Goal: Register for event/course

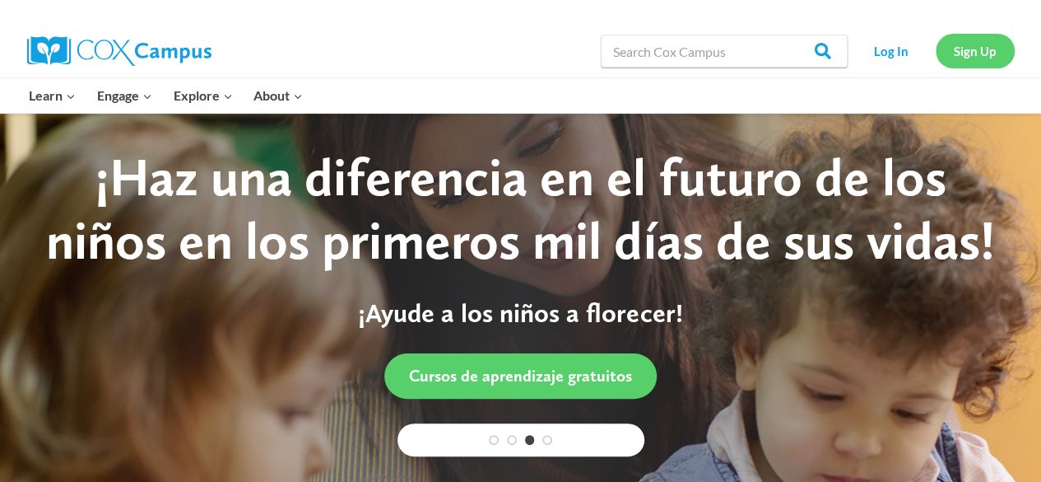
click at [965, 51] on link "Sign Up" at bounding box center [975, 51] width 79 height 34
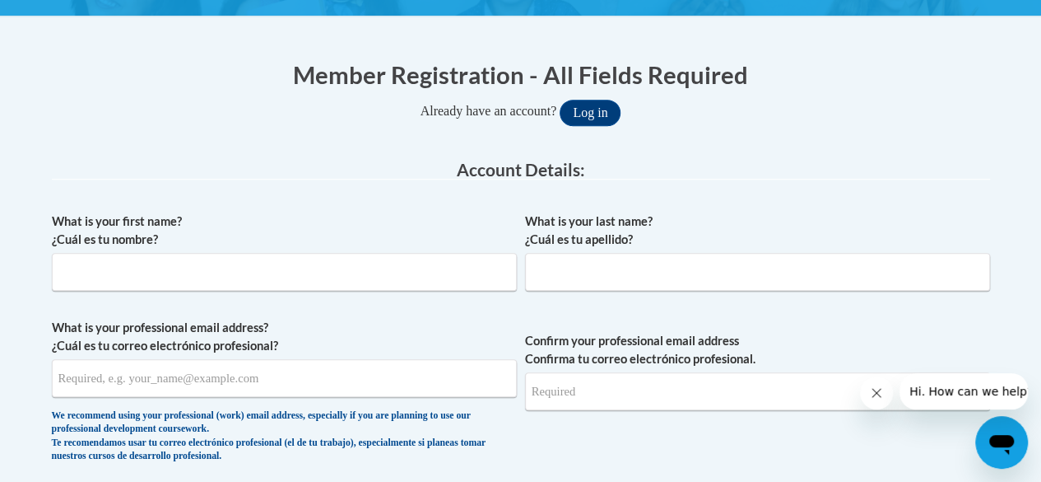
scroll to position [301, 0]
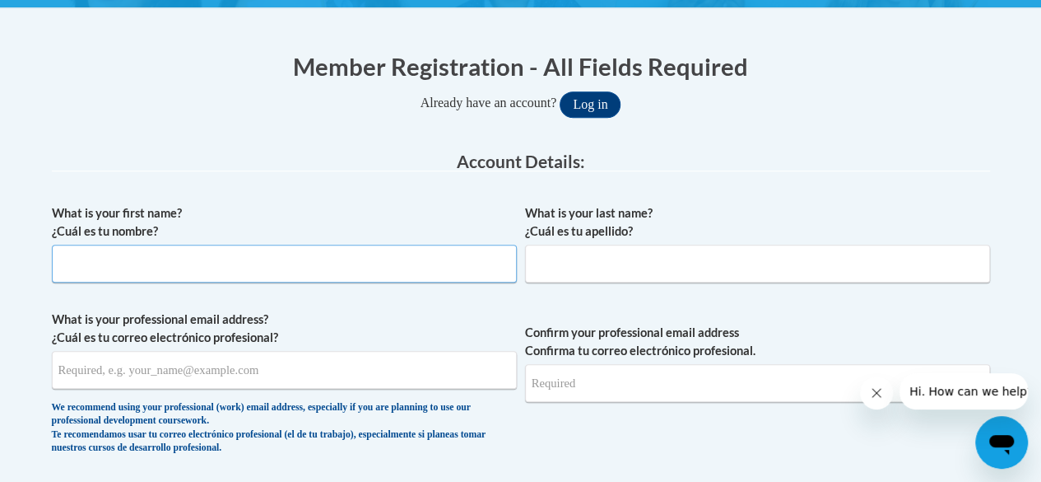
click at [343, 258] on input "What is your first name? ¿Cuál es tu nombre?" at bounding box center [284, 263] width 465 height 38
type input "Charlotte"
type input "Van Rooyen"
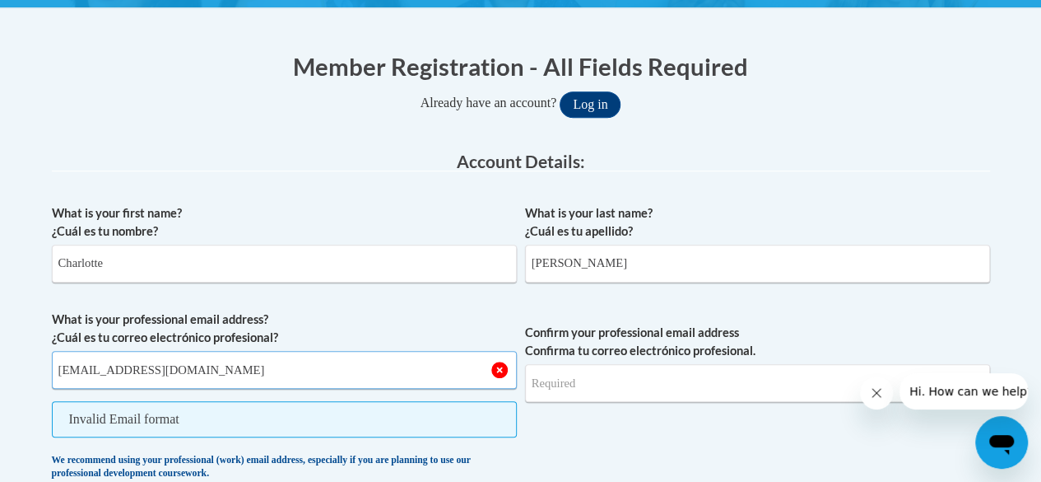
type input "charlotte95vr@gmail.com"
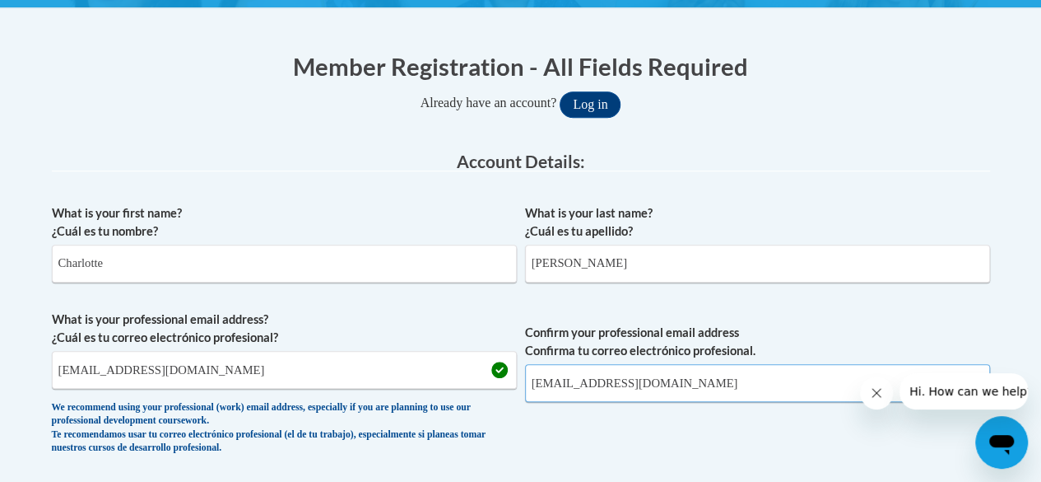
type input "charlotte95vr@gmail.com"
click at [560, 91] on button "Log in" at bounding box center [590, 104] width 61 height 26
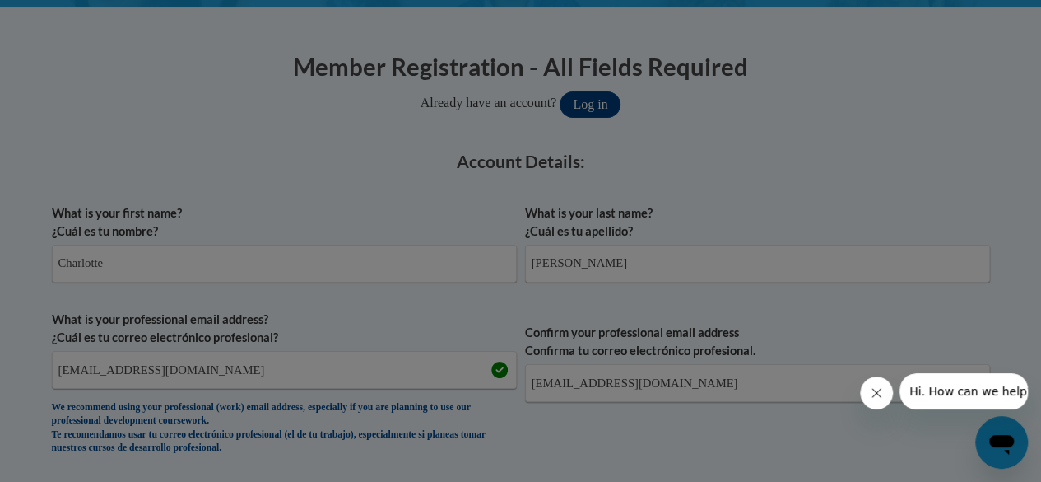
scroll to position [376, 0]
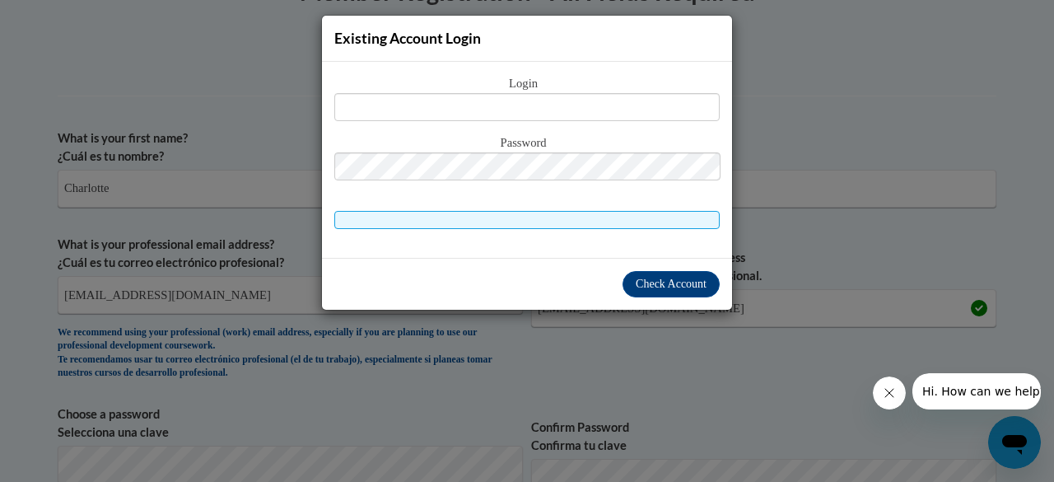
click at [924, 244] on div "Existing Account Login Login Password" at bounding box center [527, 241] width 1054 height 482
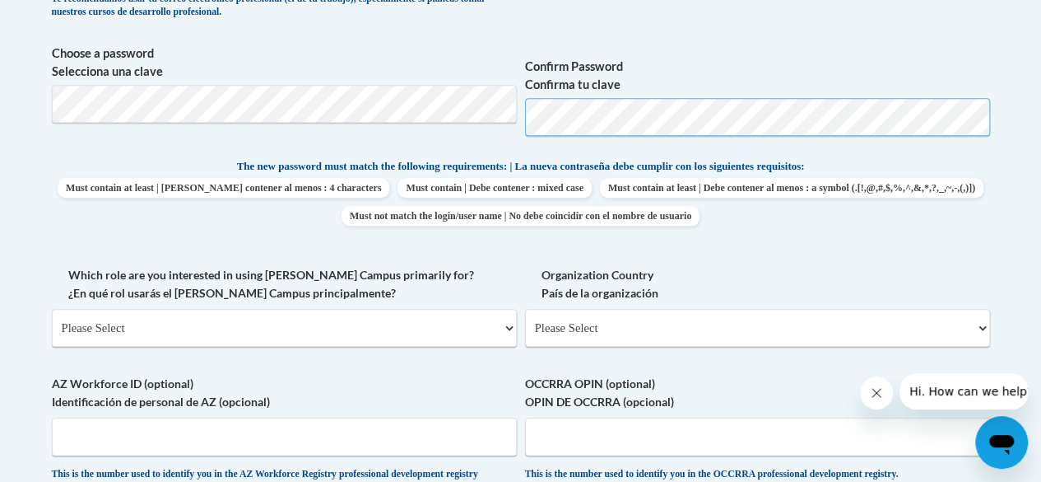
scroll to position [788, 0]
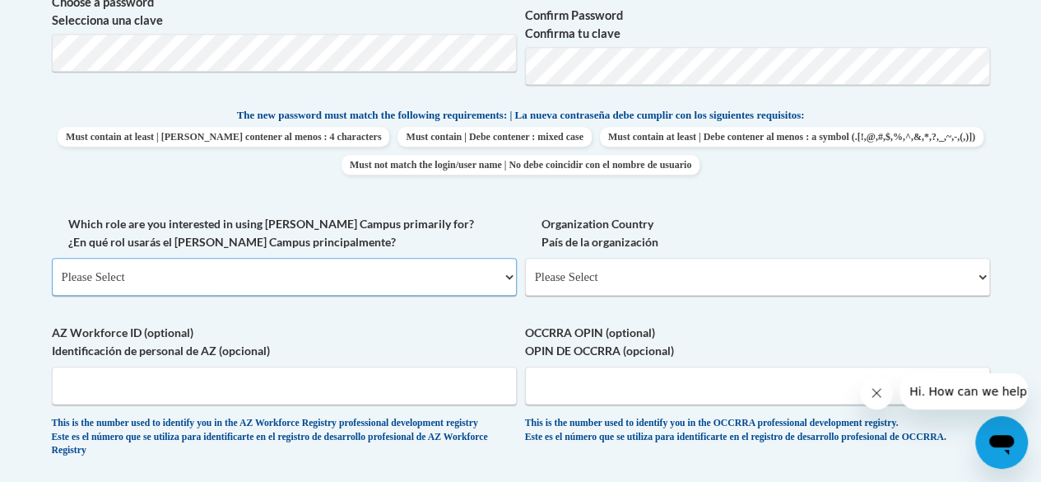
click at [244, 286] on select "Please Select College/University | Colegio/Universidad Community/Nonprofit Part…" at bounding box center [284, 277] width 465 height 38
select select "fbf2d438-af2f-41f8-98f1-81c410e29de3"
click at [52, 258] on select "Please Select College/University | Colegio/Universidad Community/Nonprofit Part…" at bounding box center [284, 277] width 465 height 38
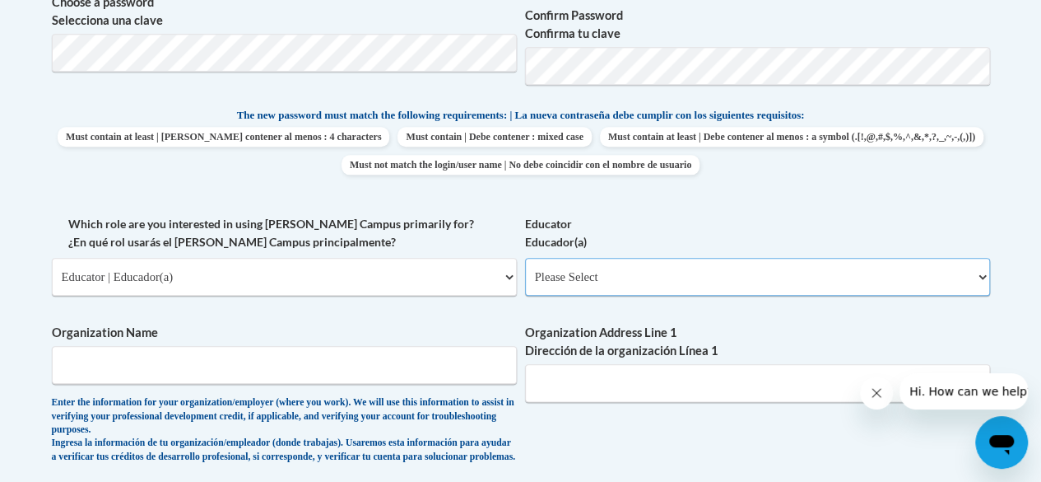
click at [612, 269] on select "Please Select Early Learning/Daycare Teacher/Family Home Care Provider | Maestr…" at bounding box center [757, 277] width 465 height 38
select select "5e2af403-4f2c-4e49-a02f-103e55d7b75b"
click at [525, 258] on select "Please Select Early Learning/Daycare Teacher/Family Home Care Provider | Maestr…" at bounding box center [757, 277] width 465 height 38
click at [217, 371] on input "Organization Name" at bounding box center [284, 365] width 465 height 38
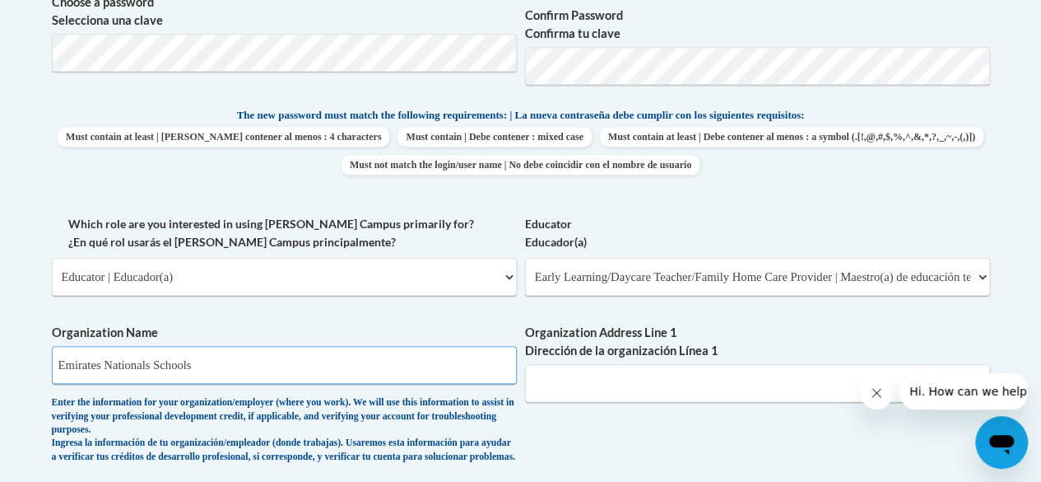
type input "Emirates Nationals Schools"
click at [612, 387] on input "Organization Address Line 1 Dirección de la organización Línea 1" at bounding box center [757, 383] width 465 height 38
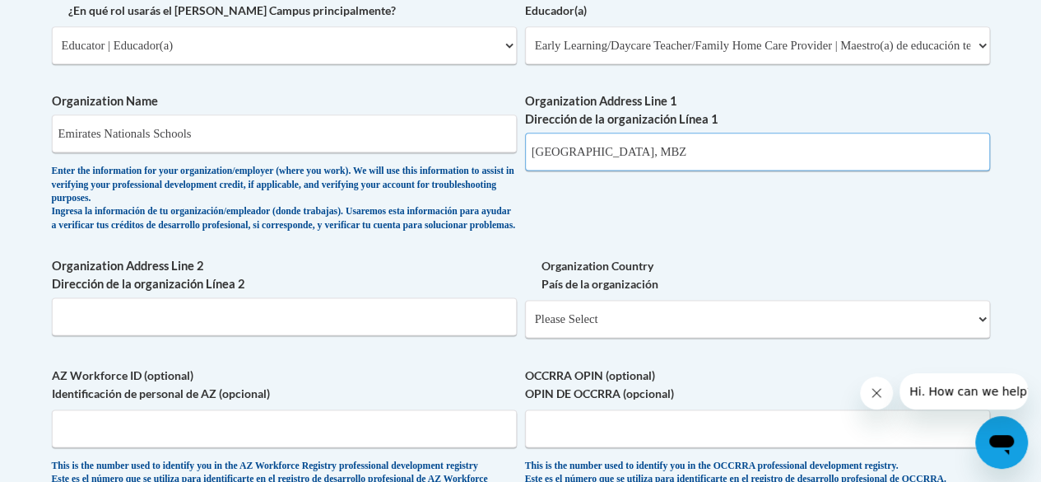
scroll to position [1035, 0]
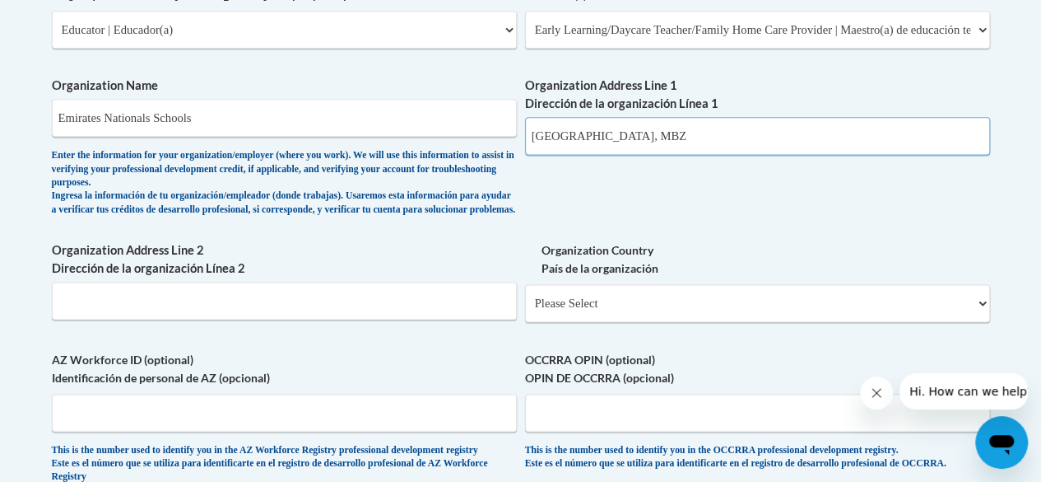
type input "Abu Dhabi, MBZ"
click at [576, 319] on select "Please Select United States | Estados Unidos Outside of the United States | Fue…" at bounding box center [757, 303] width 465 height 38
select select "2ba6c5f2-6ab4-47b5-9408-0a73ae60d186"
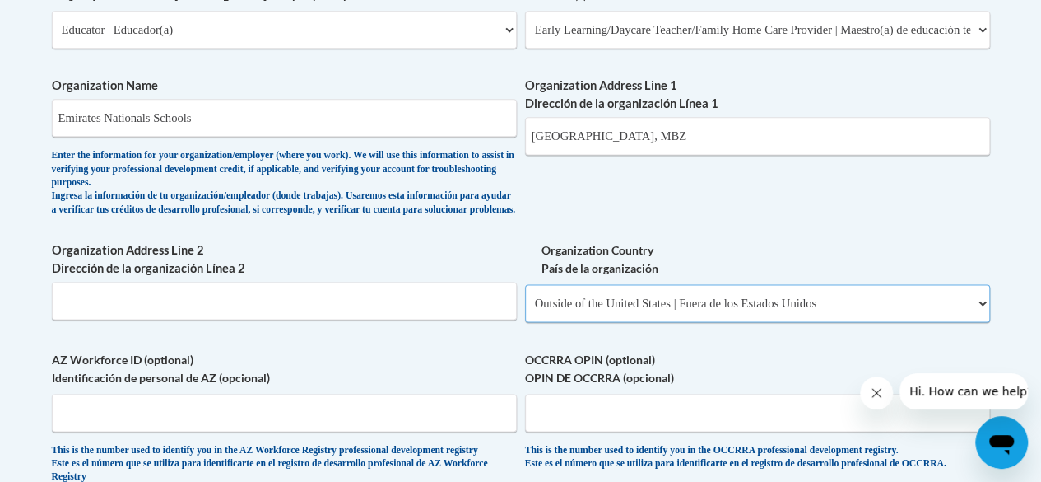
click at [525, 296] on select "Please Select United States | Estados Unidos Outside of the United States | Fue…" at bounding box center [757, 303] width 465 height 38
select select
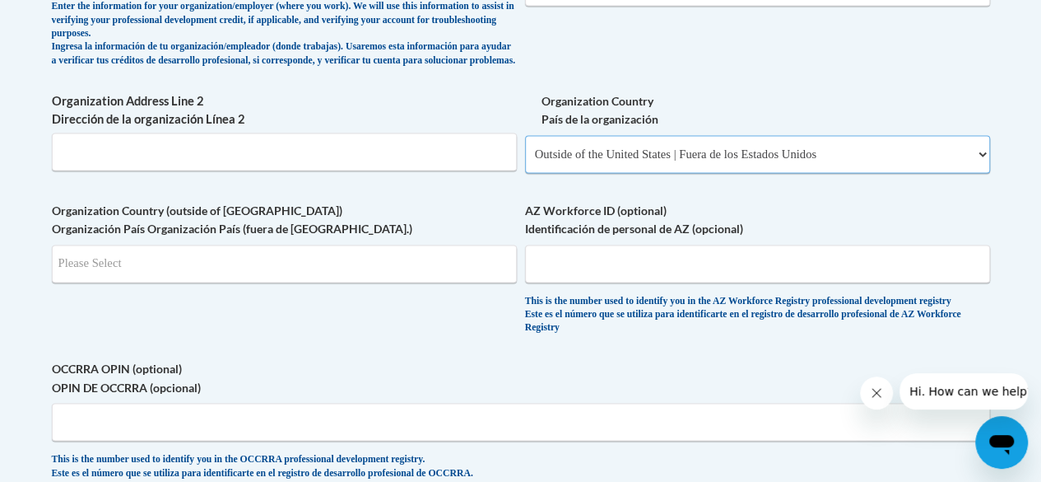
scroll to position [1199, 0]
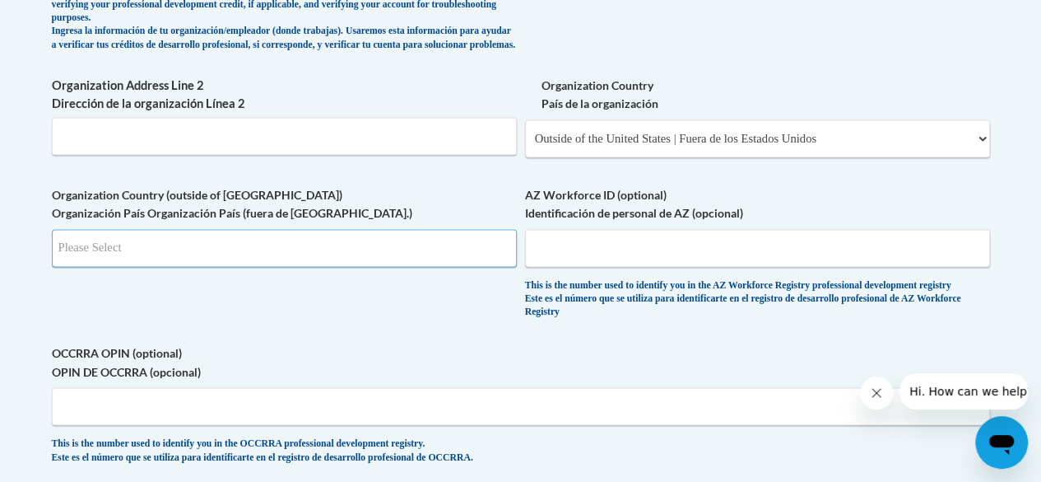
click at [378, 267] on input "Search" at bounding box center [284, 248] width 465 height 38
type input "AE"
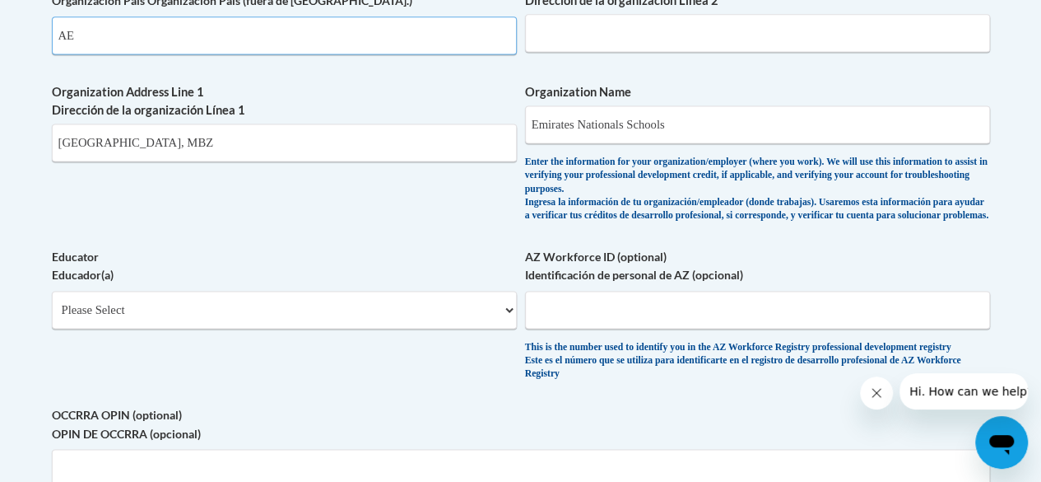
scroll to position [1159, 0]
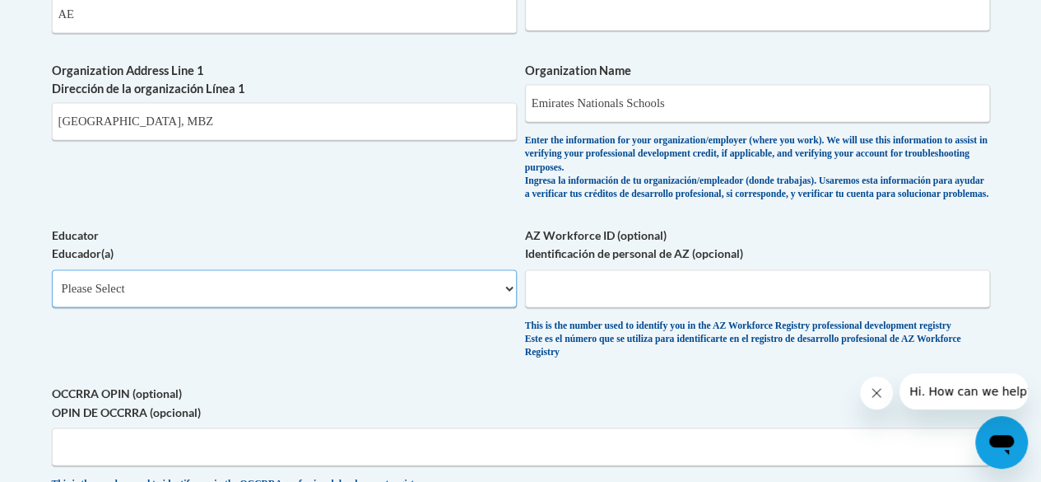
click at [152, 300] on select "Please Select Early Learning/Daycare Teacher/Family Home Care Provider | Maestr…" at bounding box center [284, 288] width 465 height 38
select select "5e2af403-4f2c-4e49-a02f-103e55d7b75b"
click at [52, 281] on select "Please Select Early Learning/Daycare Teacher/Family Home Care Provider | Maestr…" at bounding box center [284, 288] width 465 height 38
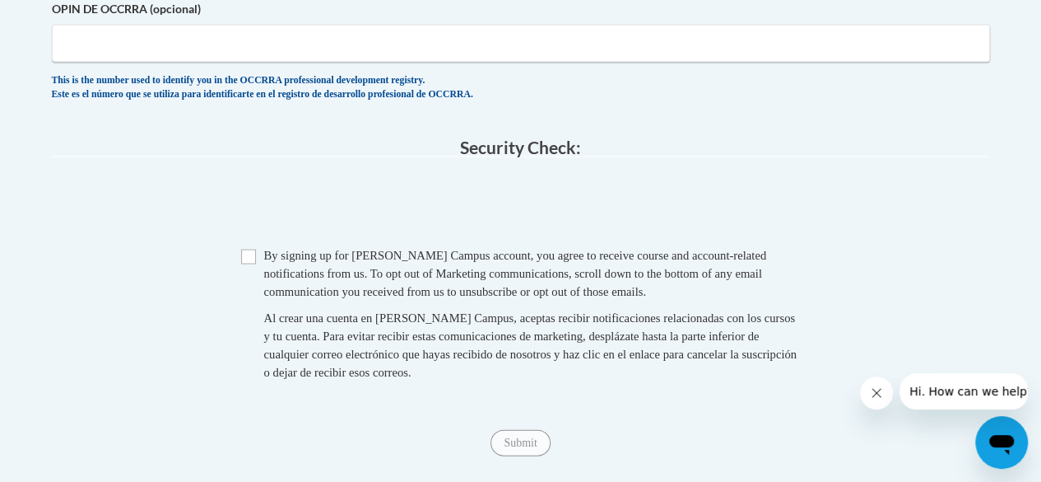
scroll to position [1570, 0]
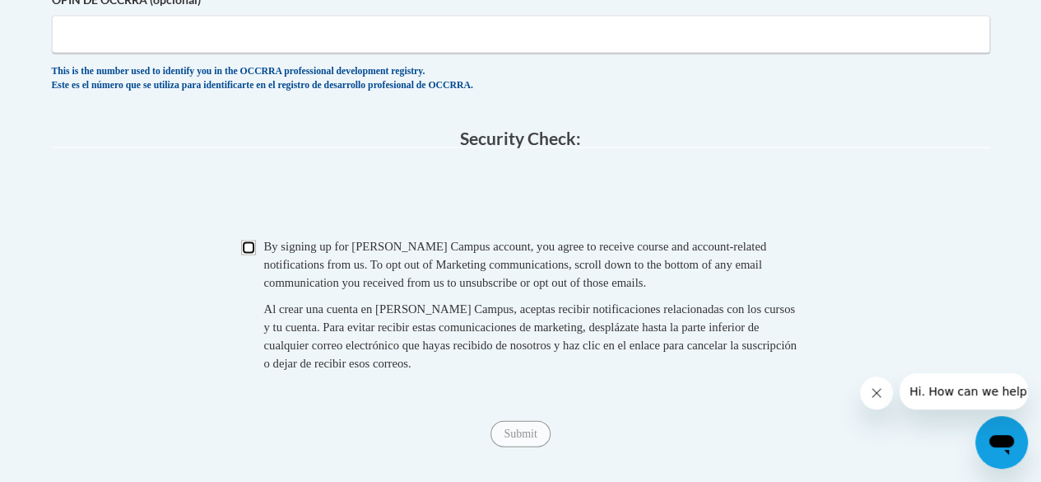
drag, startPoint x: 249, startPoint y: 276, endPoint x: 260, endPoint y: 286, distance: 15.2
click at [249, 255] on input "Checkbox" at bounding box center [248, 247] width 15 height 15
checkbox input "true"
click at [514, 447] on input "Submit" at bounding box center [520, 434] width 59 height 26
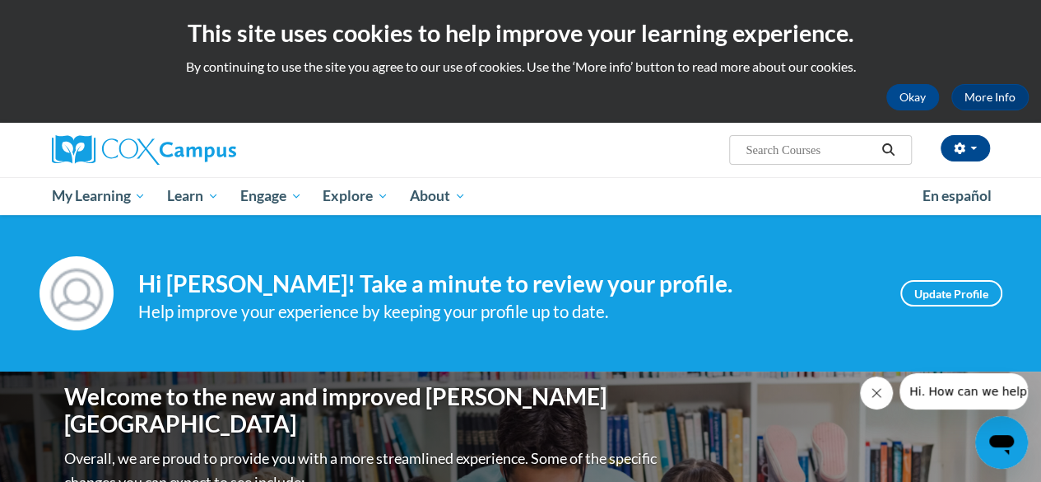
click at [882, 399] on button "Close message from company" at bounding box center [876, 392] width 33 height 33
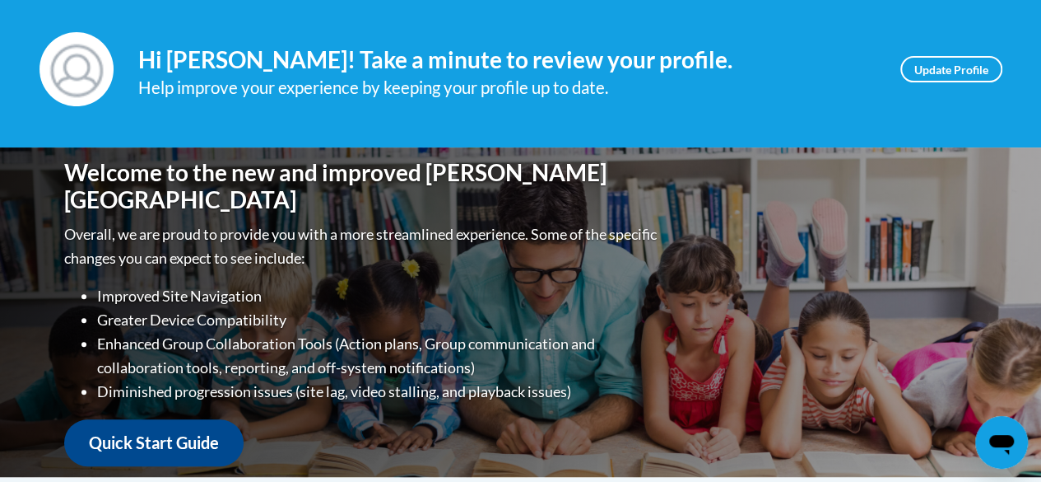
scroll to position [247, 0]
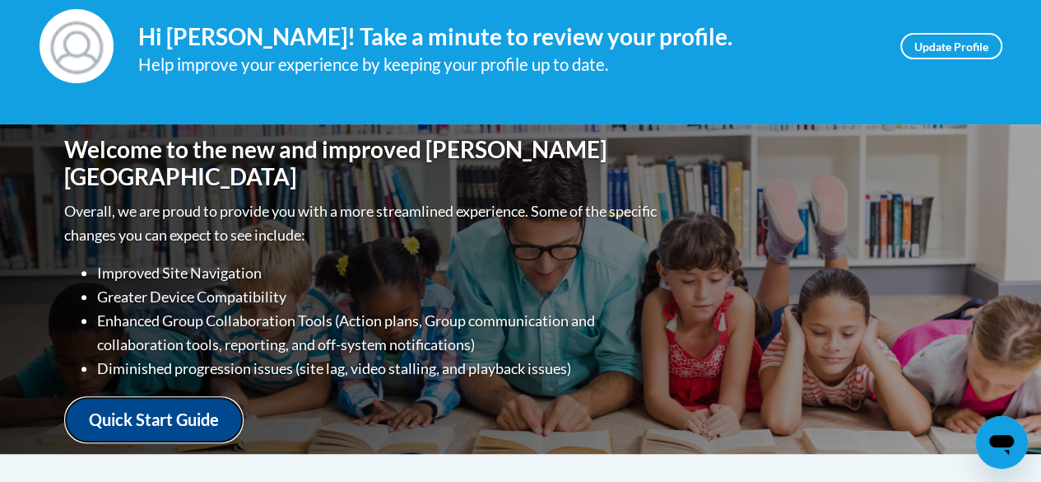
click at [120, 403] on link "Quick Start Guide" at bounding box center [153, 419] width 179 height 47
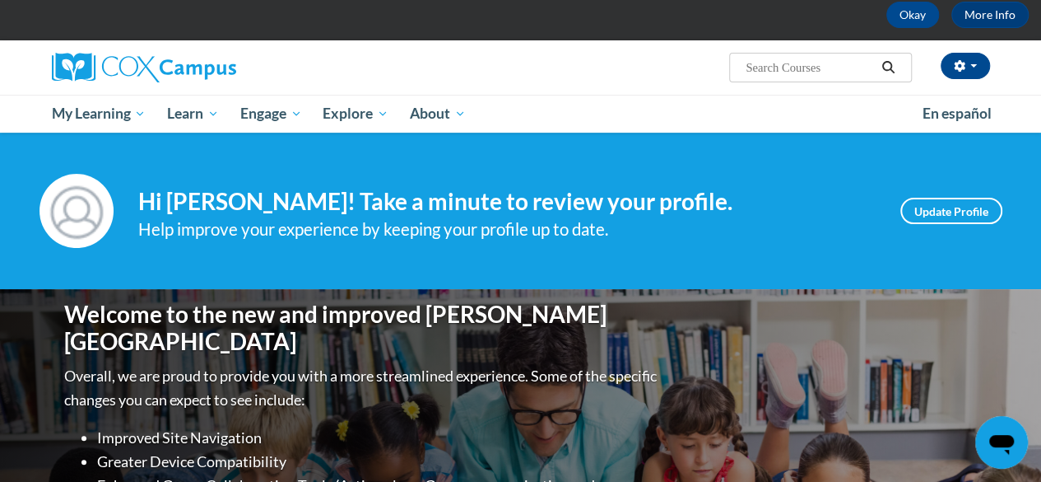
scroll to position [0, 0]
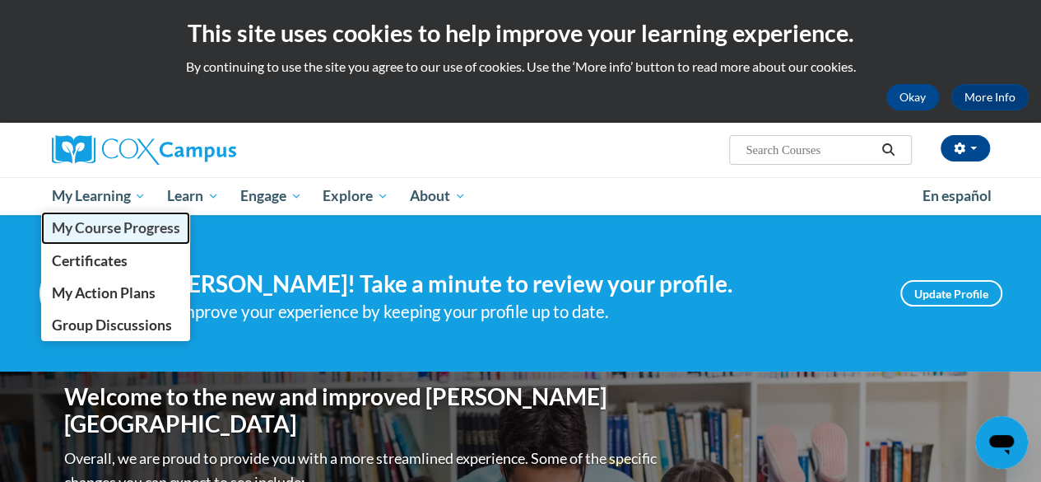
click at [96, 224] on span "My Course Progress" at bounding box center [115, 227] width 128 height 17
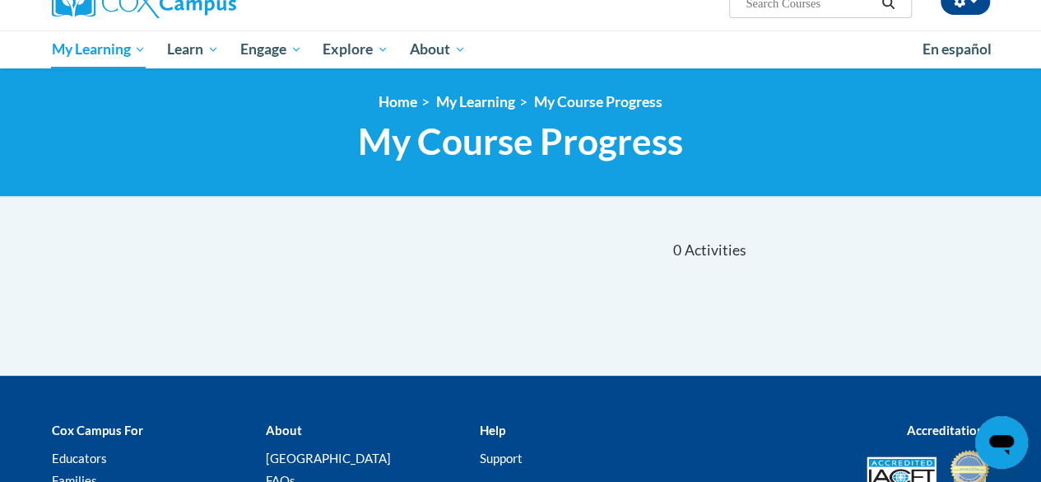
scroll to position [64, 0]
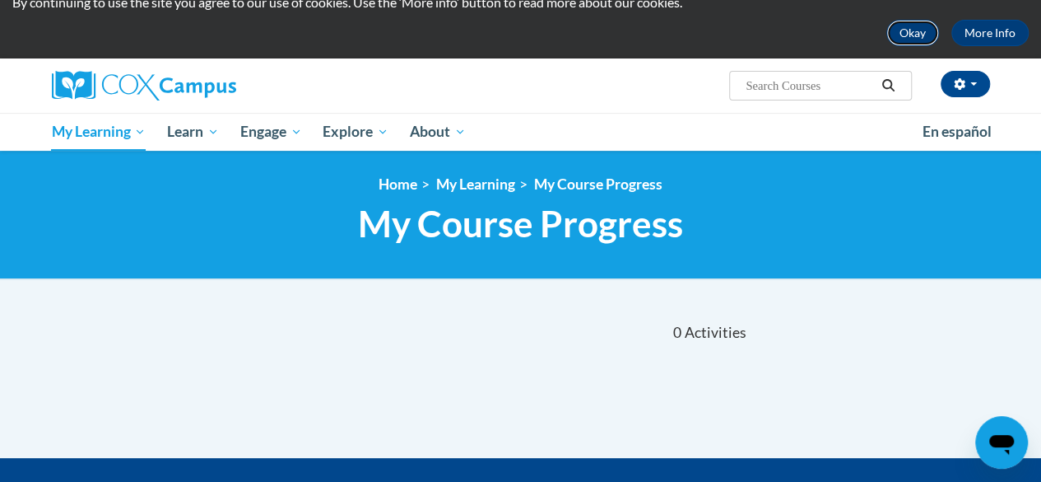
click at [923, 39] on button "Okay" at bounding box center [912, 33] width 53 height 26
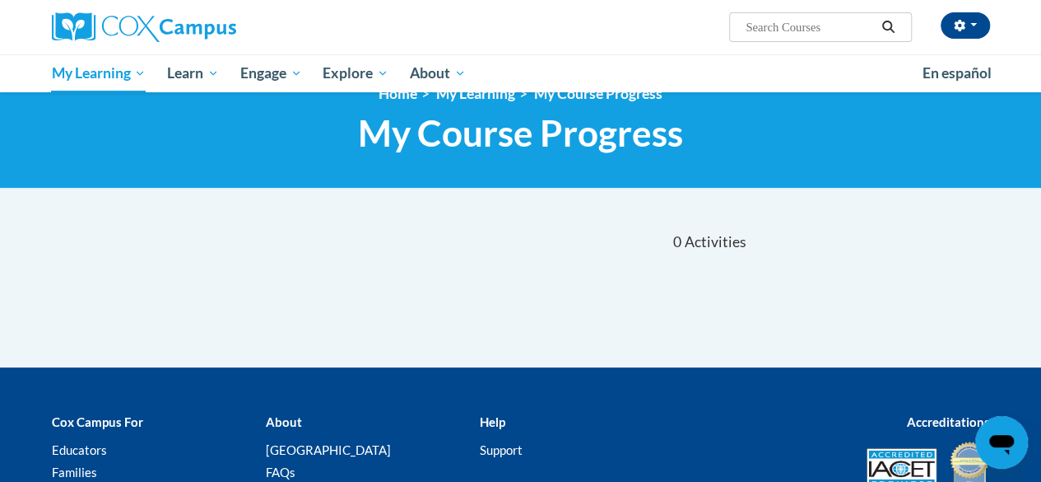
scroll to position [0, 0]
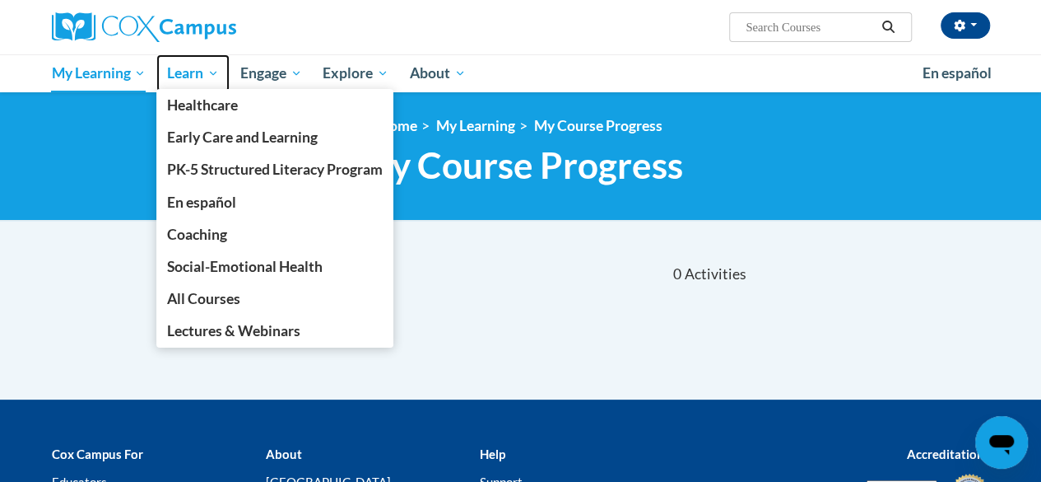
click at [198, 75] on span "Learn" at bounding box center [193, 73] width 52 height 20
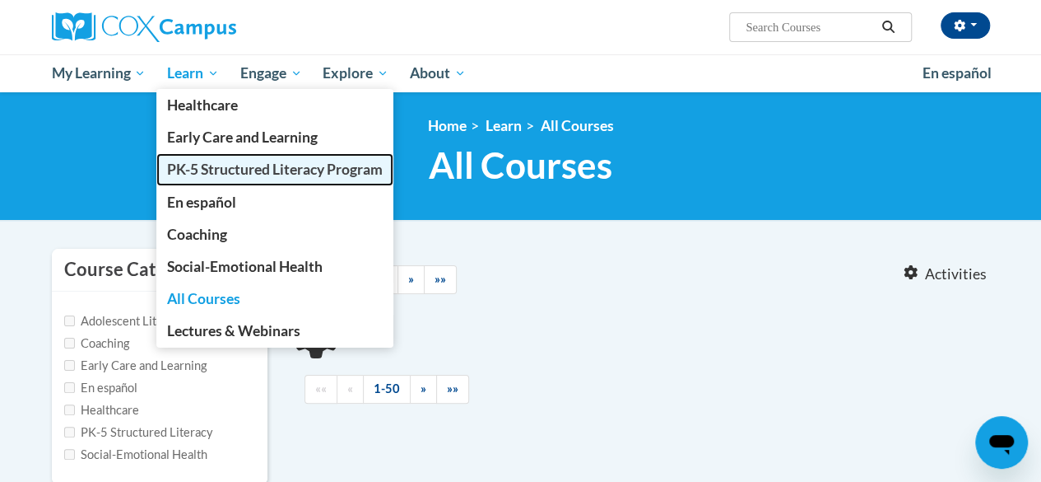
click at [219, 166] on span "PK-5 Structured Literacy Program" at bounding box center [275, 169] width 216 height 17
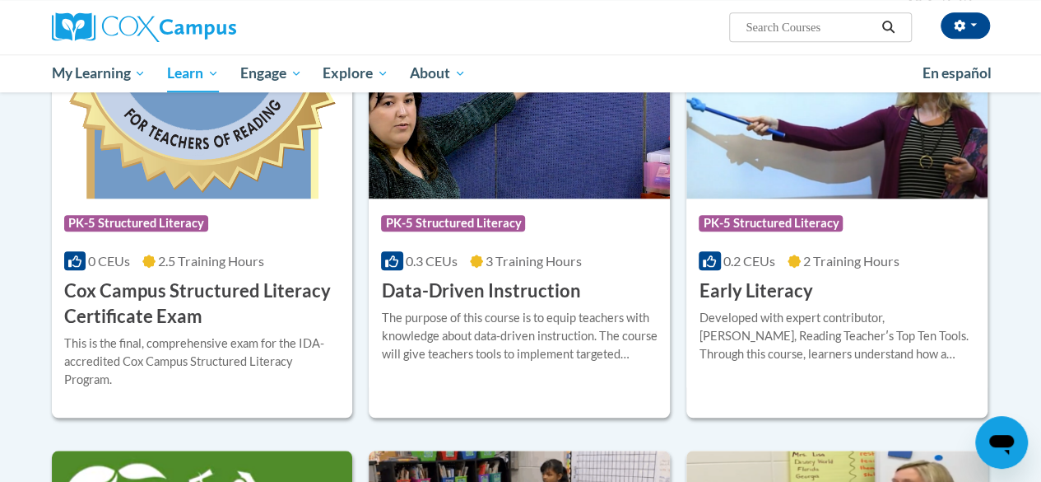
scroll to position [576, 0]
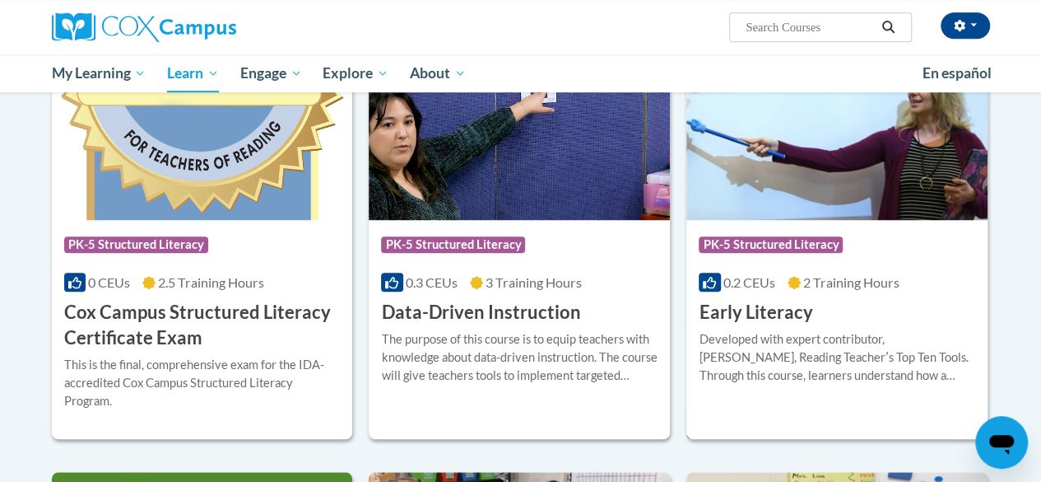
click at [877, 320] on div "Course Category: PK-5 Structured Literacy 0.2 CEUs 2 Training Hours COURSE Earl…" at bounding box center [836, 272] width 301 height 105
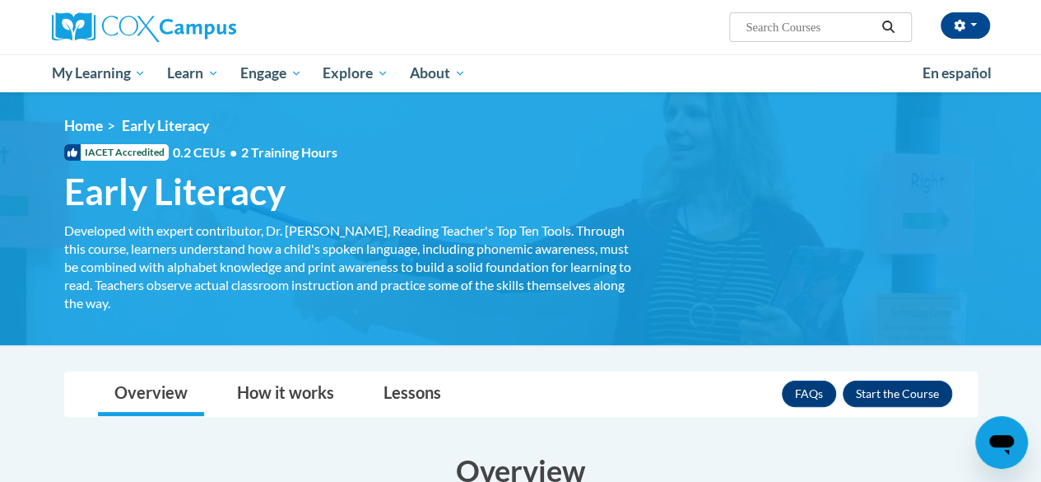
scroll to position [82, 0]
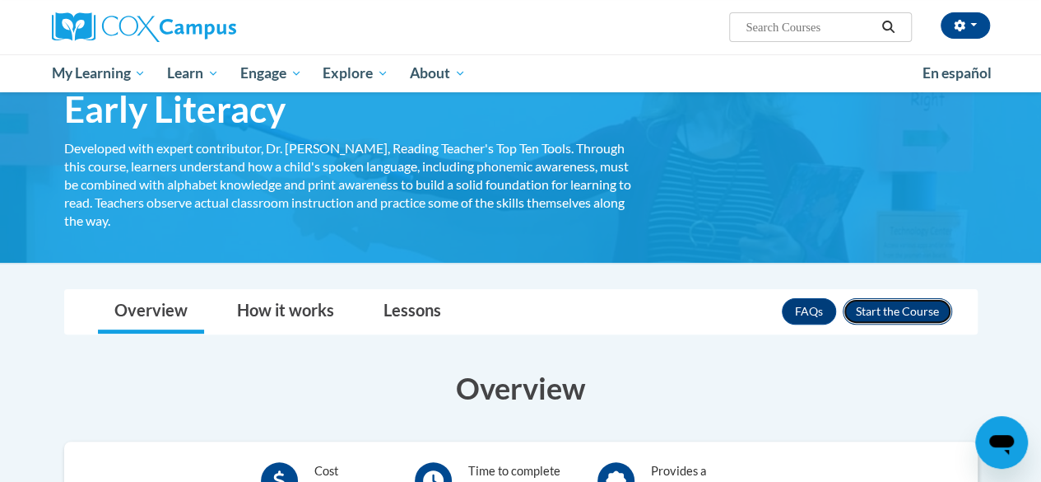
click at [874, 305] on button "Enroll" at bounding box center [897, 311] width 109 height 26
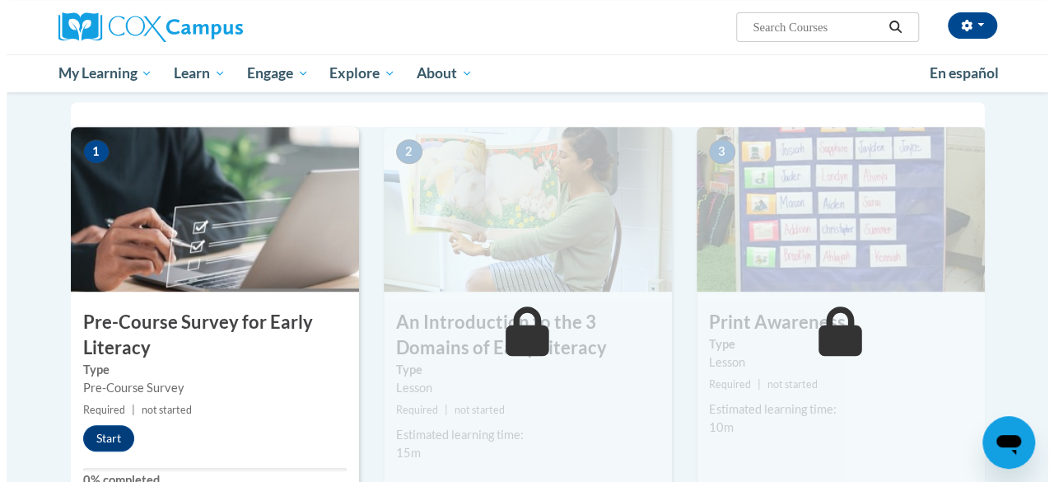
scroll to position [412, 0]
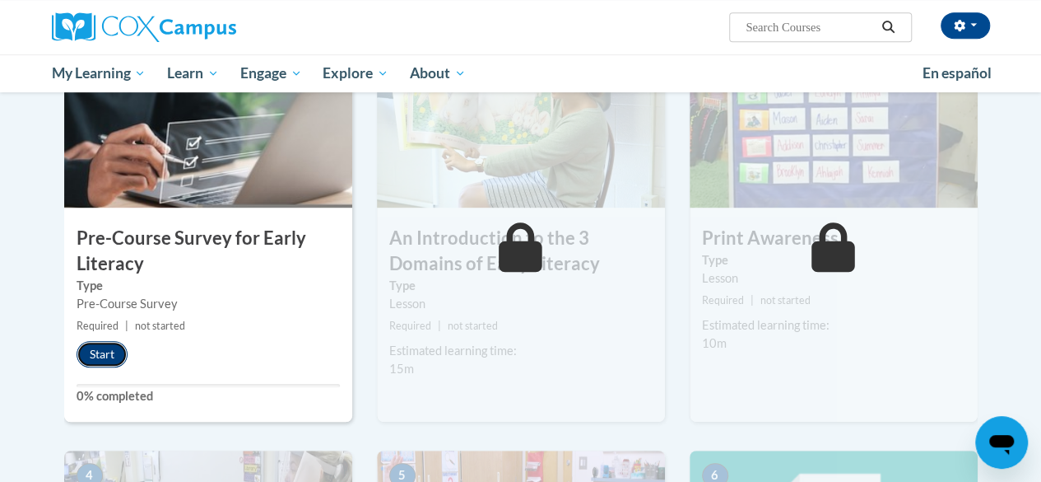
click at [100, 356] on button "Start" at bounding box center [102, 354] width 51 height 26
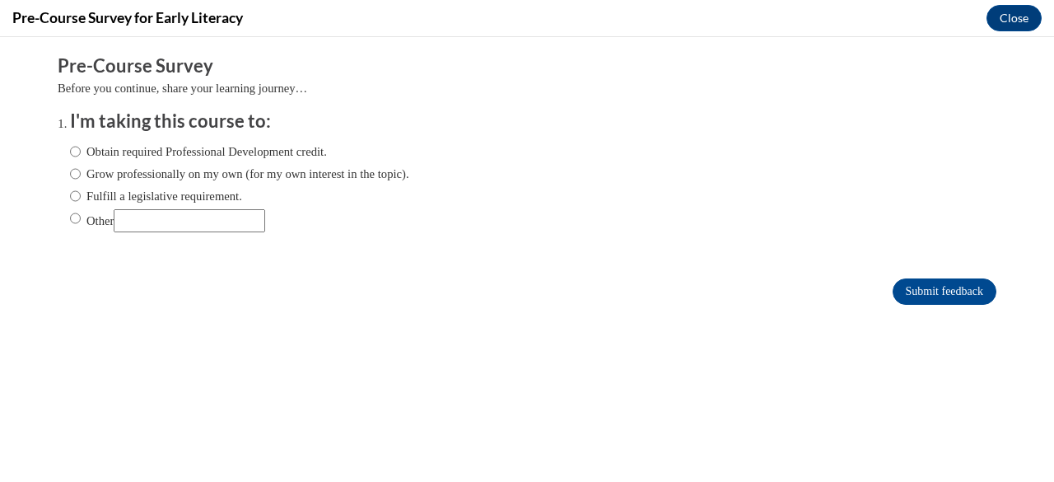
scroll to position [0, 0]
click at [70, 151] on input "Obtain required Professional Development credit." at bounding box center [75, 151] width 11 height 18
radio input "true"
click at [70, 177] on input "Grow professionally on my own (for my own interest in the topic)." at bounding box center [75, 174] width 11 height 18
radio input "true"
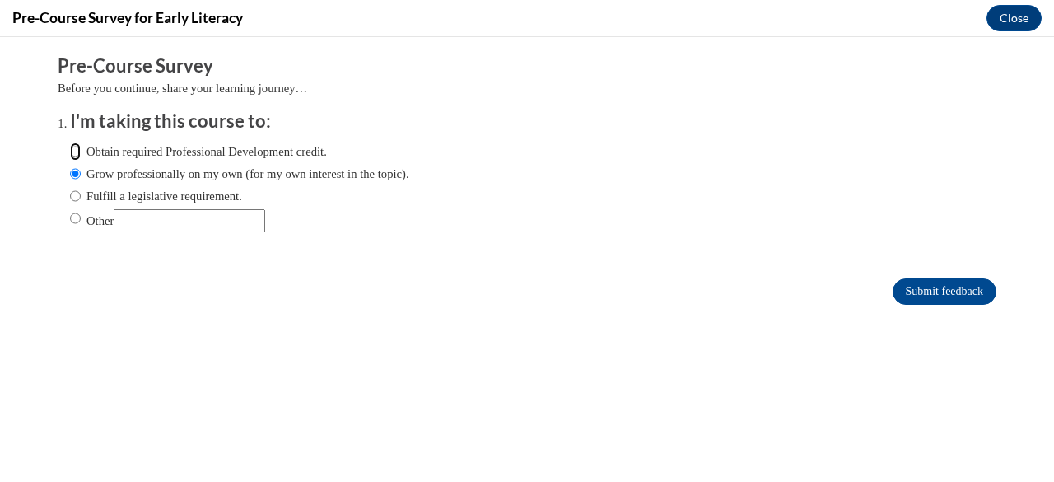
click at [70, 148] on input "Obtain required Professional Development credit." at bounding box center [75, 151] width 11 height 18
radio input "true"
click at [932, 290] on input "Submit feedback" at bounding box center [944, 291] width 104 height 26
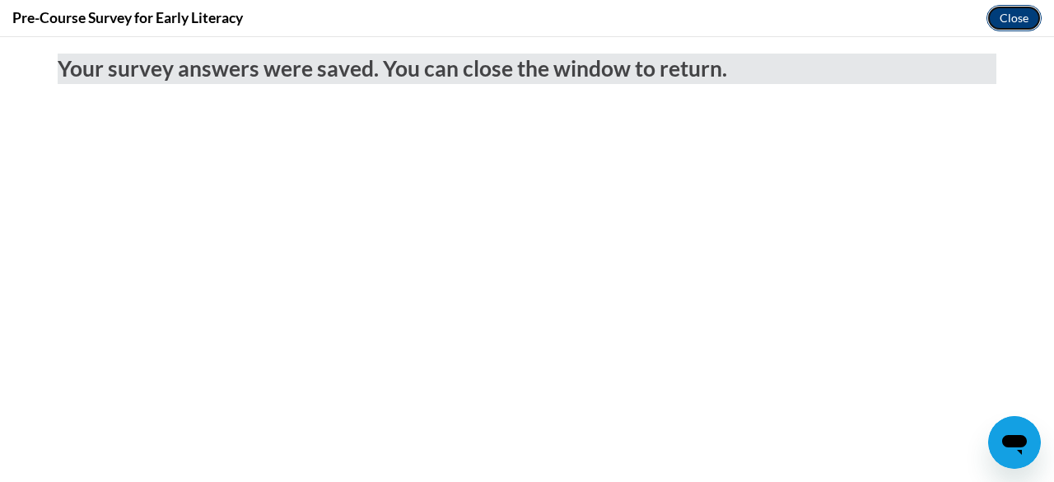
click at [1016, 17] on button "Close" at bounding box center [1013, 18] width 55 height 26
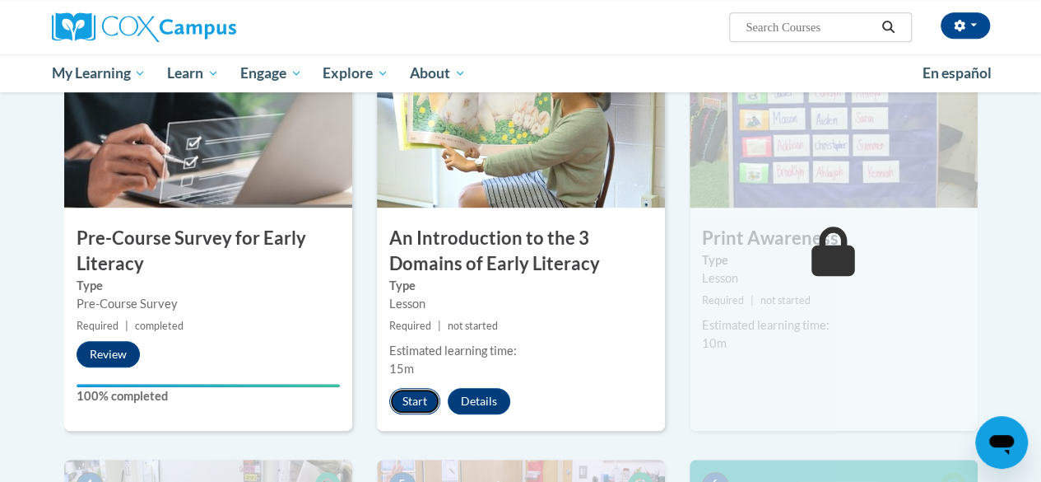
click at [426, 401] on button "Start" at bounding box center [414, 401] width 51 height 26
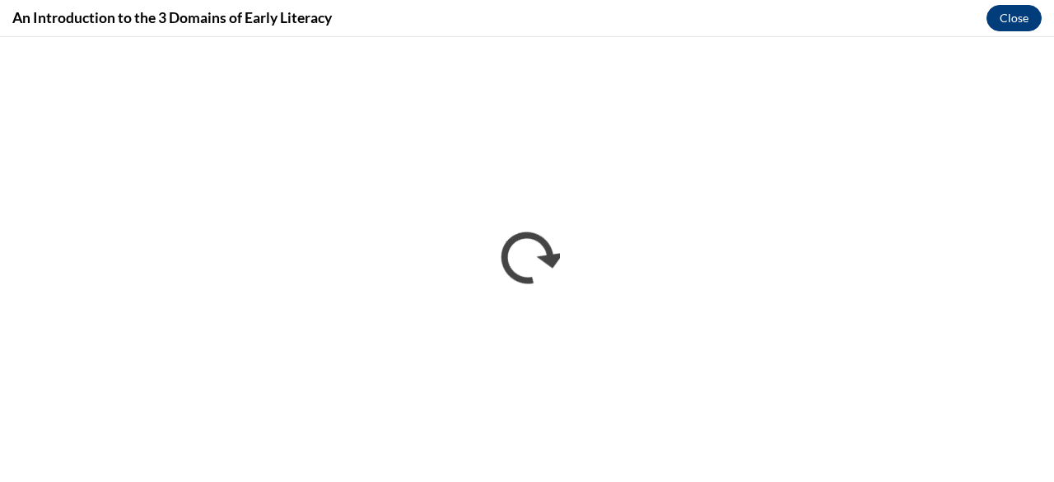
click at [1012, 25] on button "Close" at bounding box center [1013, 18] width 55 height 26
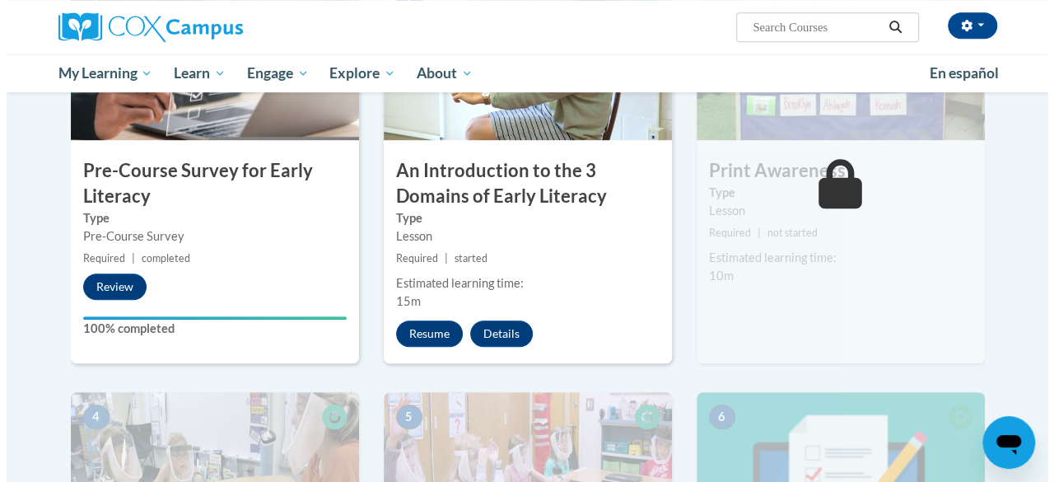
scroll to position [562, 0]
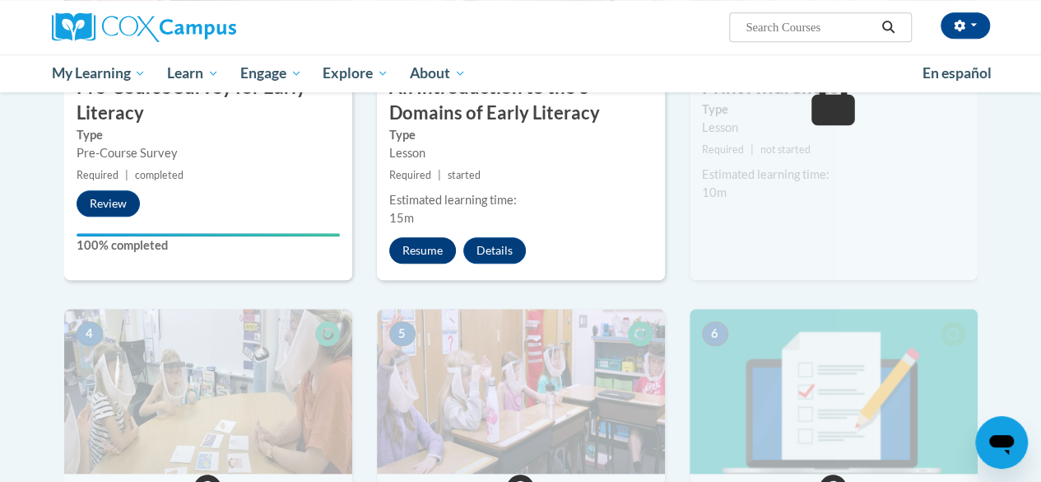
click at [425, 249] on button "Resume" at bounding box center [422, 250] width 67 height 26
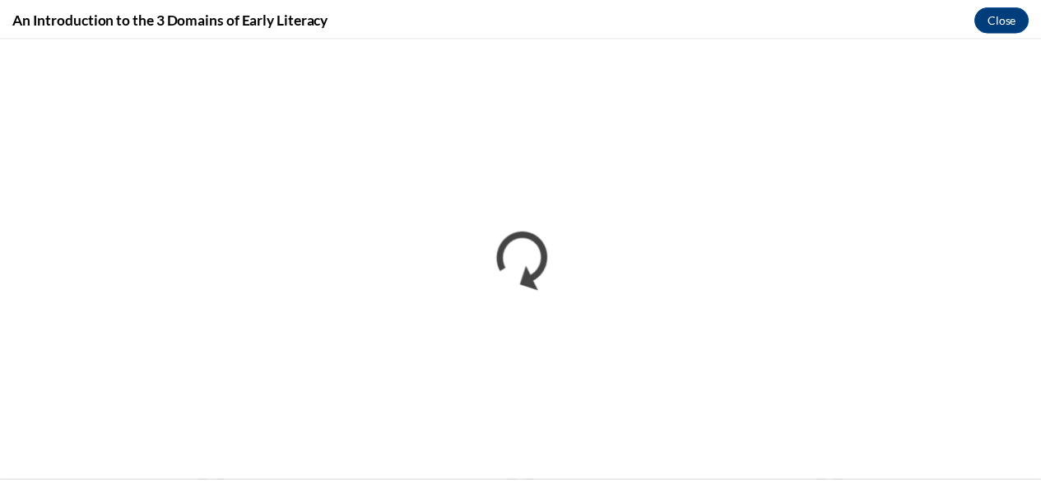
scroll to position [0, 0]
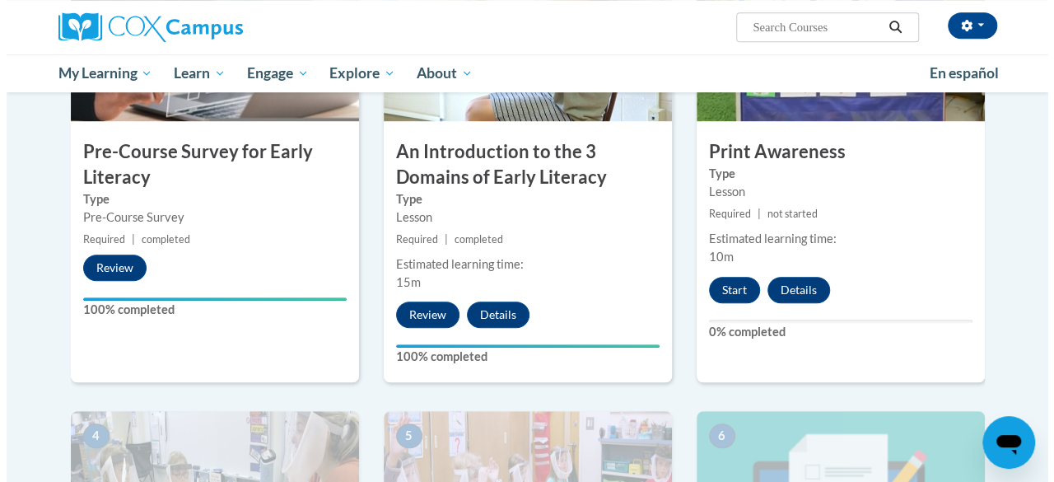
scroll to position [494, 0]
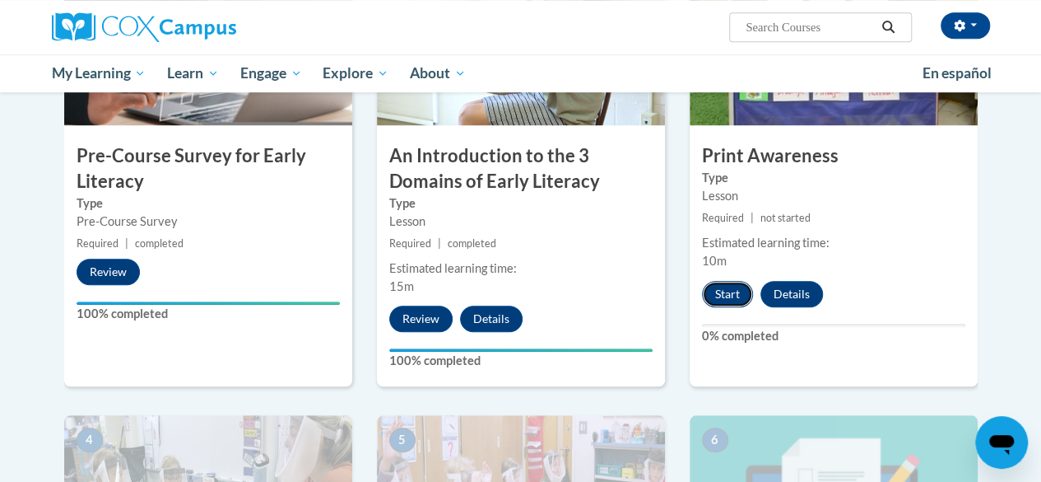
click at [734, 293] on button "Start" at bounding box center [727, 294] width 51 height 26
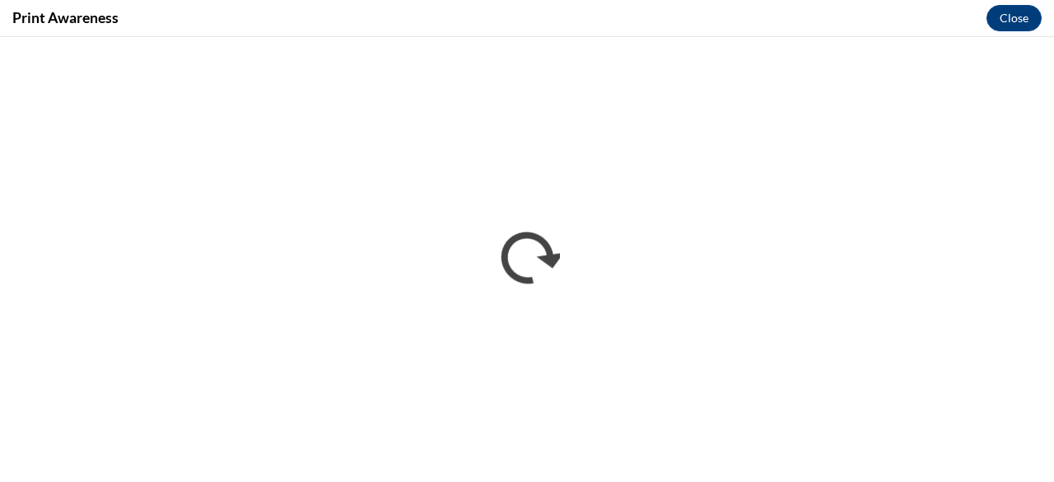
scroll to position [0, 0]
